Goal: Information Seeking & Learning: Learn about a topic

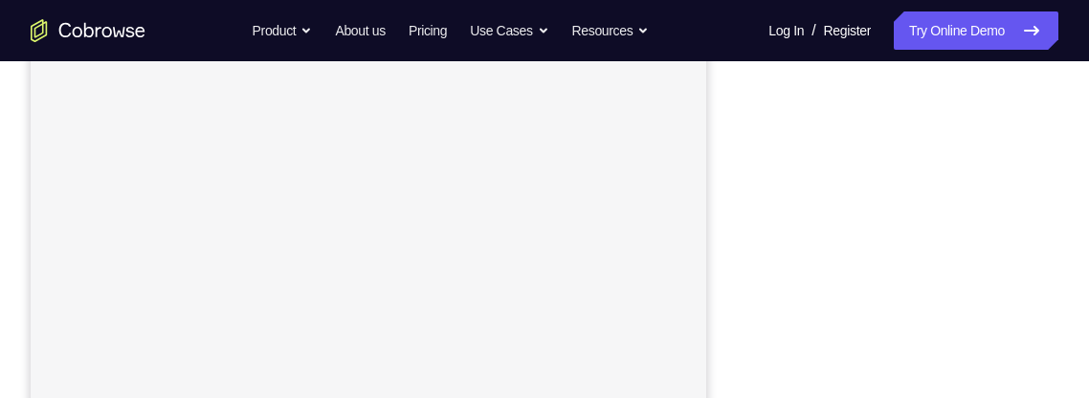
scroll to position [278, 0]
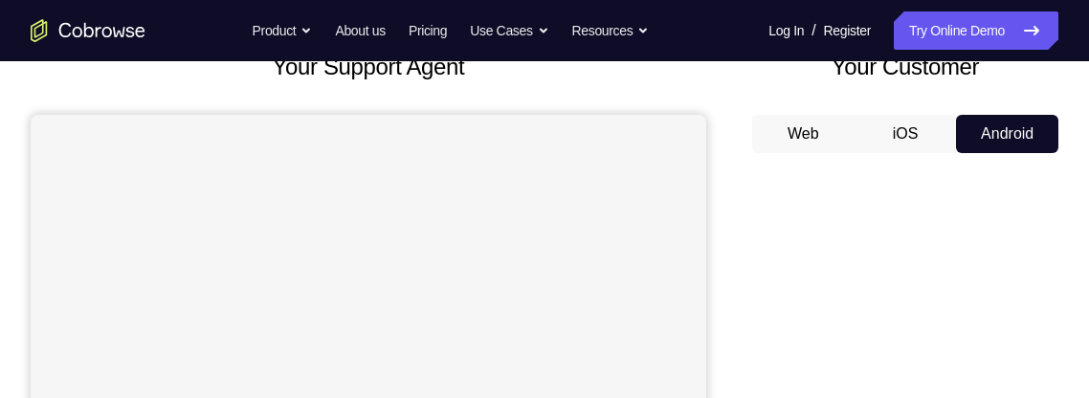
scroll to position [134, 0]
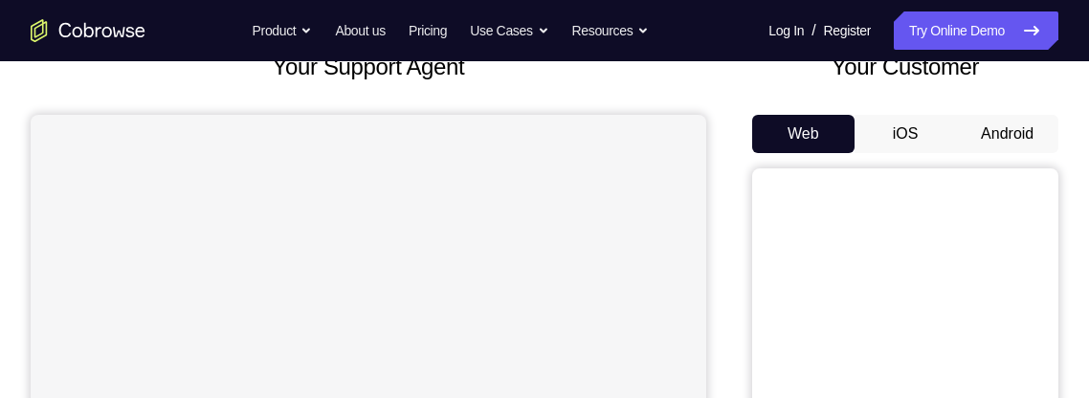
click at [1008, 127] on button "Android" at bounding box center [1007, 134] width 102 height 38
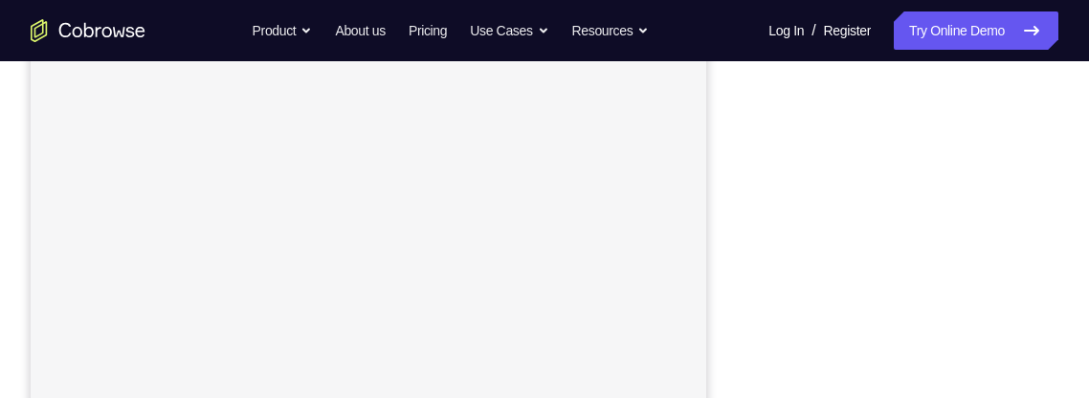
scroll to position [233, 0]
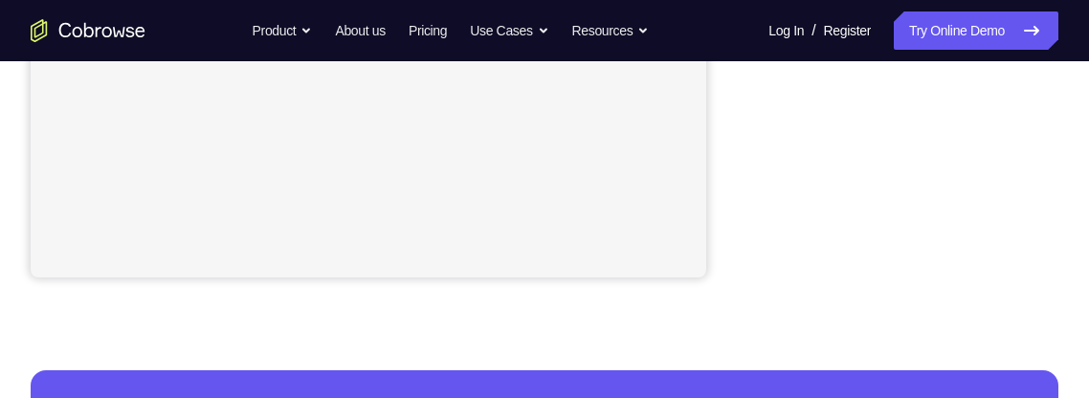
scroll to position [620, 0]
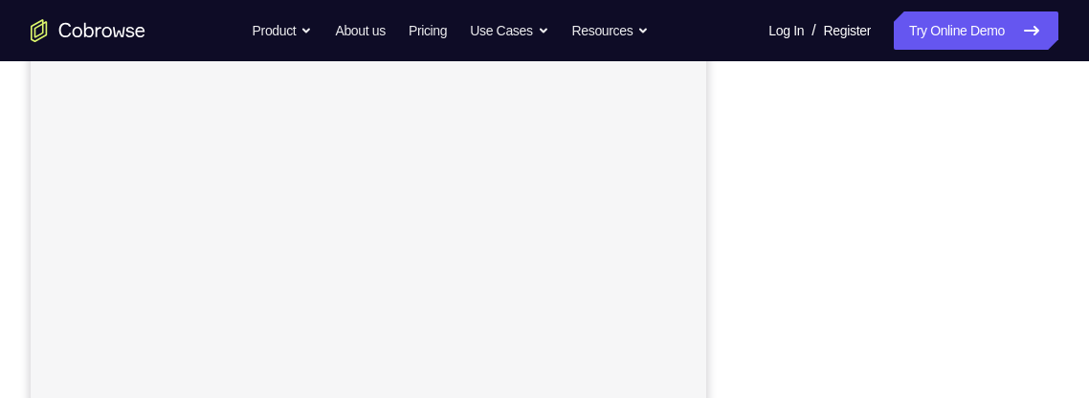
scroll to position [488, 0]
click at [1069, 229] on div "Your Support Agent Your Customer Web iOS Android Next Steps We’d be happy to gi…" at bounding box center [544, 204] width 1089 height 1262
click at [1071, 333] on div "Your Support Agent Your Customer Web iOS Android Next Steps We’d be happy to gi…" at bounding box center [544, 345] width 1089 height 1262
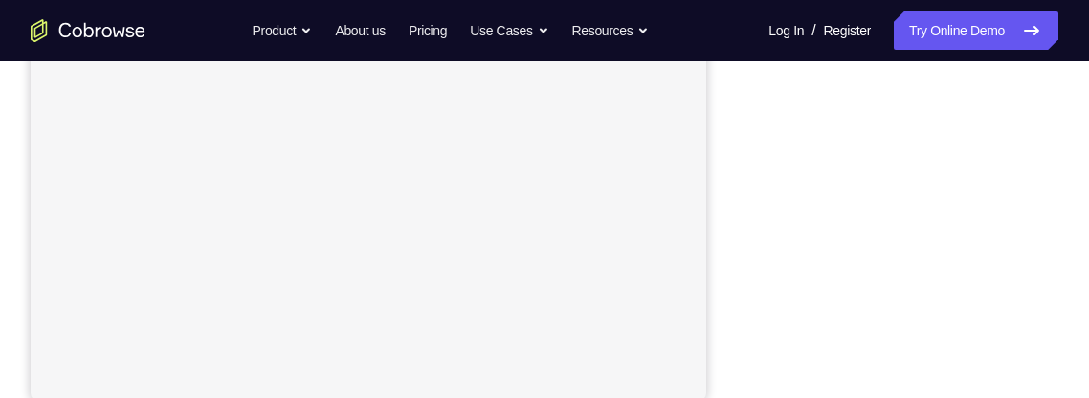
click at [1088, 238] on div "Your Support Agent Your Customer Web iOS Android Next Steps We’d be happy to gi…" at bounding box center [544, 203] width 1089 height 1262
click at [1075, 228] on div "Your Support Agent Your Customer Web iOS Android Next Steps We’d be happy to gi…" at bounding box center [544, 310] width 1089 height 1262
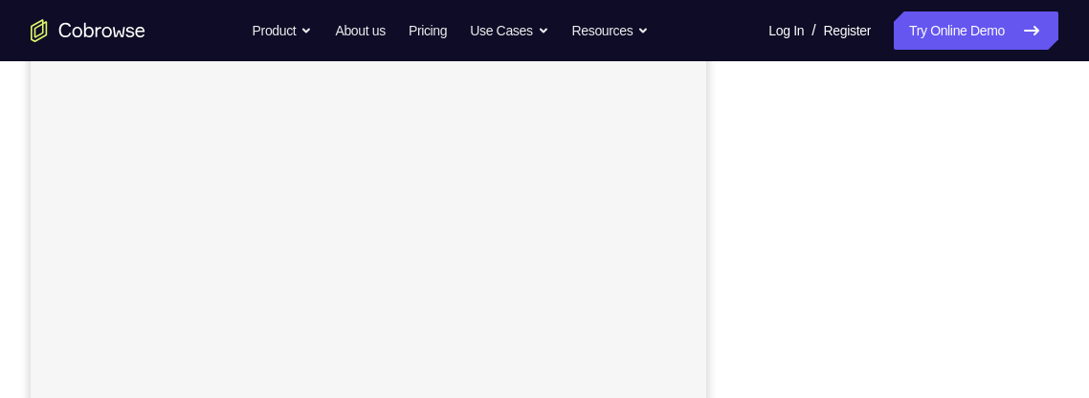
scroll to position [460, 0]
click at [1070, 226] on div "Your Support Agent Your Customer Web iOS Android Next Steps We’d be happy to gi…" at bounding box center [544, 232] width 1089 height 1262
click at [1068, 223] on div "Your Support Agent Your Customer Web iOS Android Next Steps We’d be happy to gi…" at bounding box center [544, 232] width 1089 height 1262
click at [1069, 220] on div "Your Support Agent Your Customer Web iOS Android Next Steps We’d be happy to gi…" at bounding box center [544, 249] width 1089 height 1262
